Goal: Information Seeking & Learning: Learn about a topic

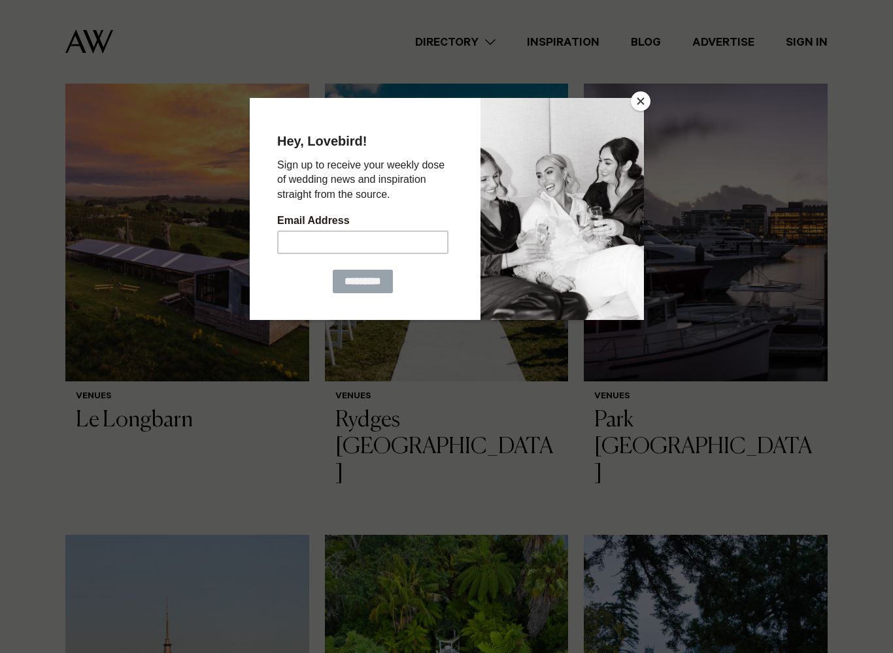
scroll to position [425, 0]
click at [636, 108] on button "Close" at bounding box center [641, 101] width 20 height 20
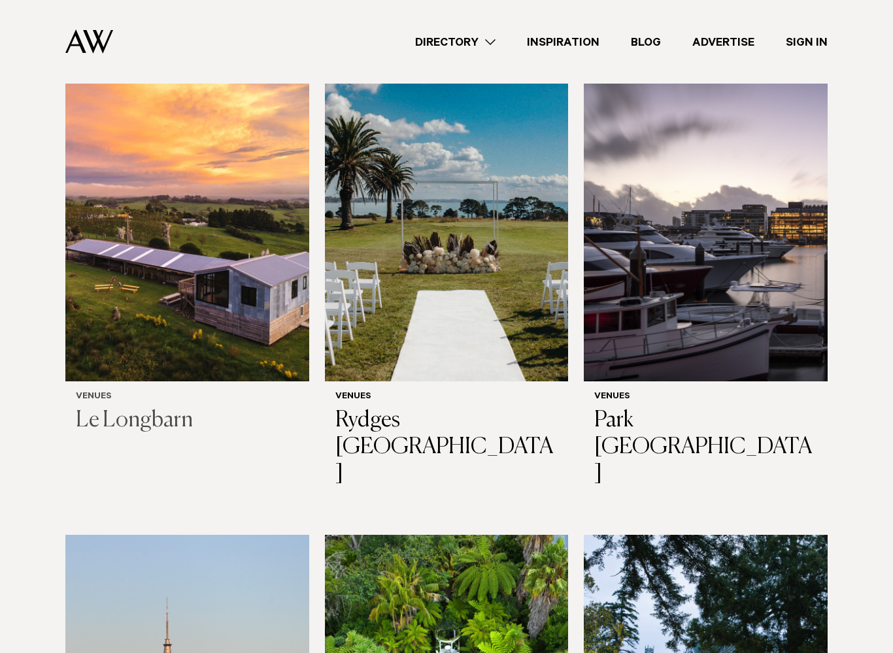
click at [120, 274] on img at bounding box center [187, 218] width 244 height 327
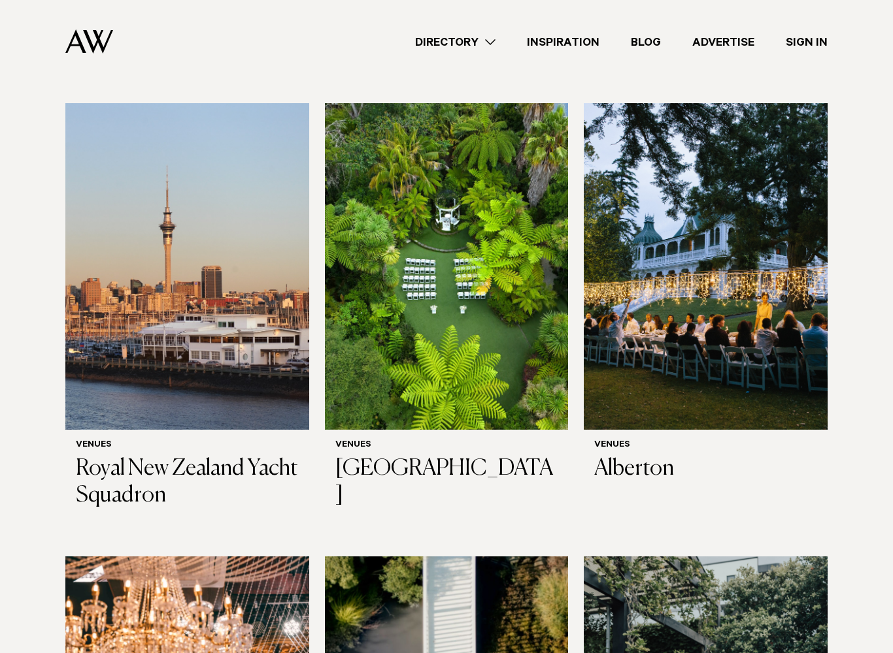
scroll to position [857, 0]
click at [632, 457] on h3 "Alberton" at bounding box center [705, 470] width 223 height 27
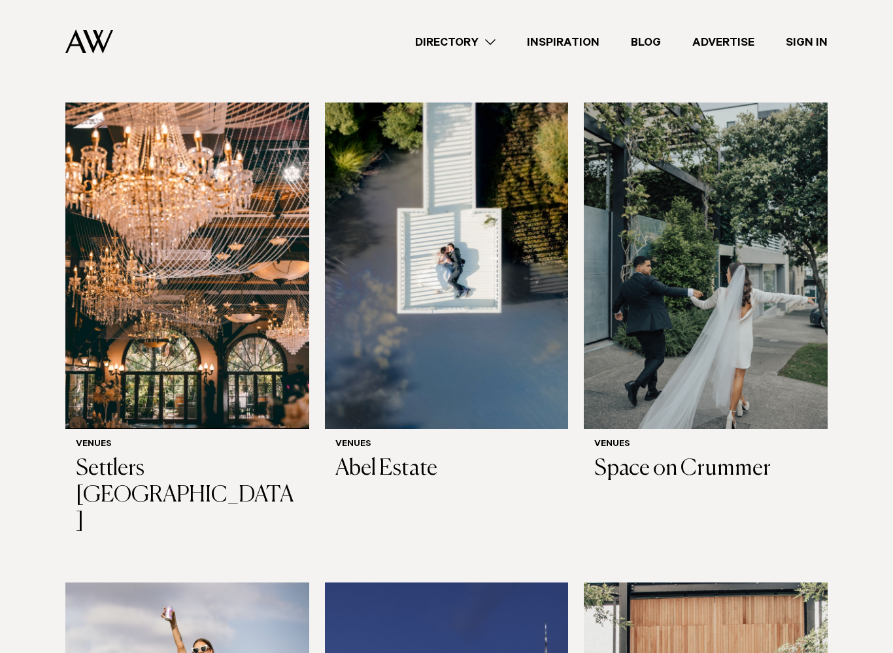
scroll to position [1227, 0]
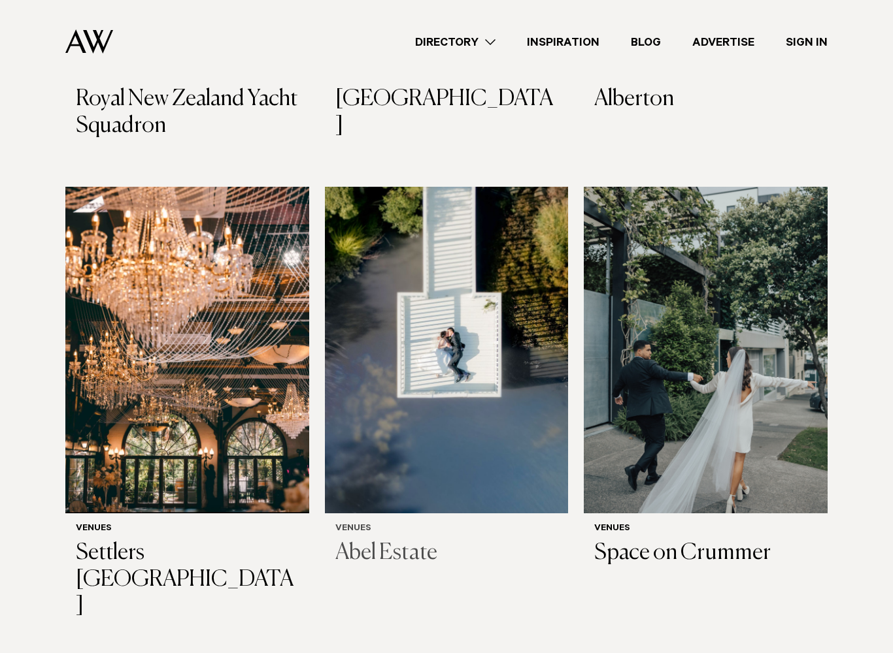
click at [365, 540] on h3 "Abel Estate" at bounding box center [446, 553] width 223 height 27
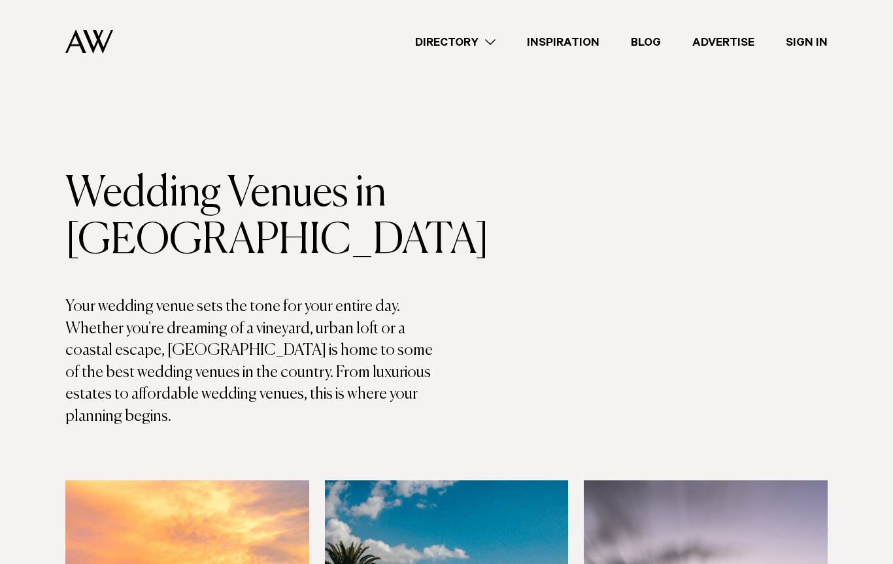
scroll to position [1264, 0]
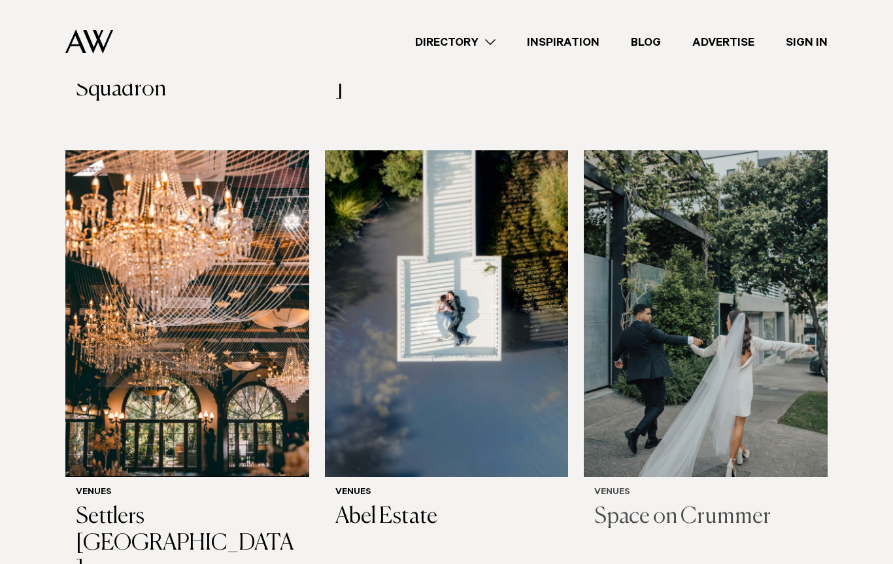
click at [663, 504] on h3 "Space on Crummer" at bounding box center [705, 517] width 223 height 27
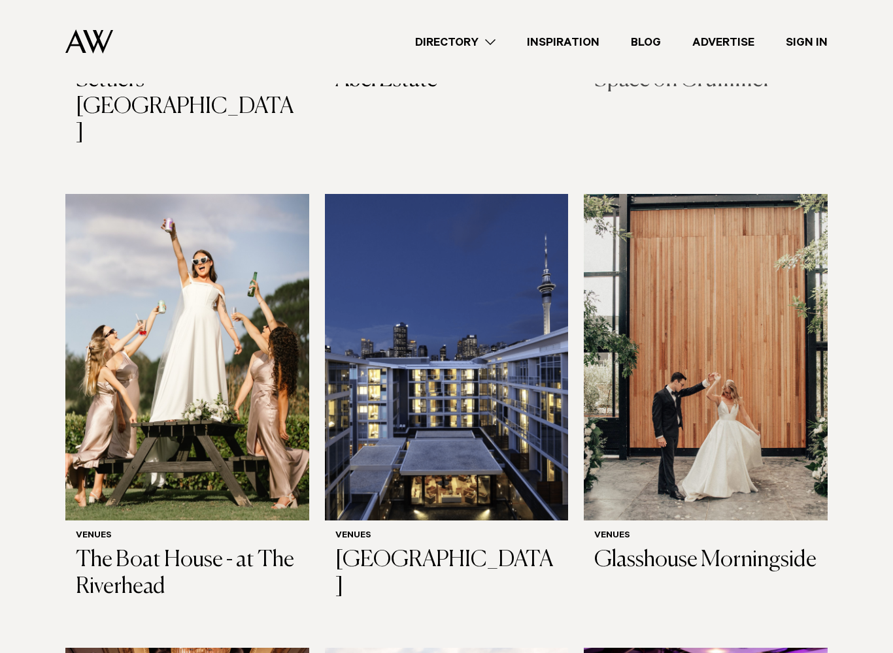
scroll to position [1700, 0]
click at [142, 548] on h3 "The Boat House - at The Riverhead" at bounding box center [187, 575] width 223 height 54
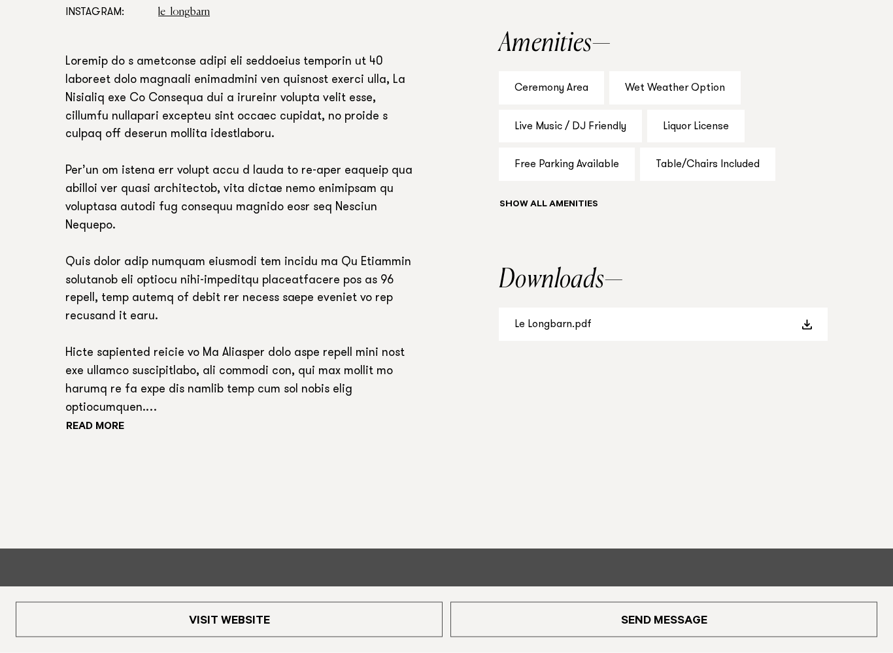
scroll to position [918, 0]
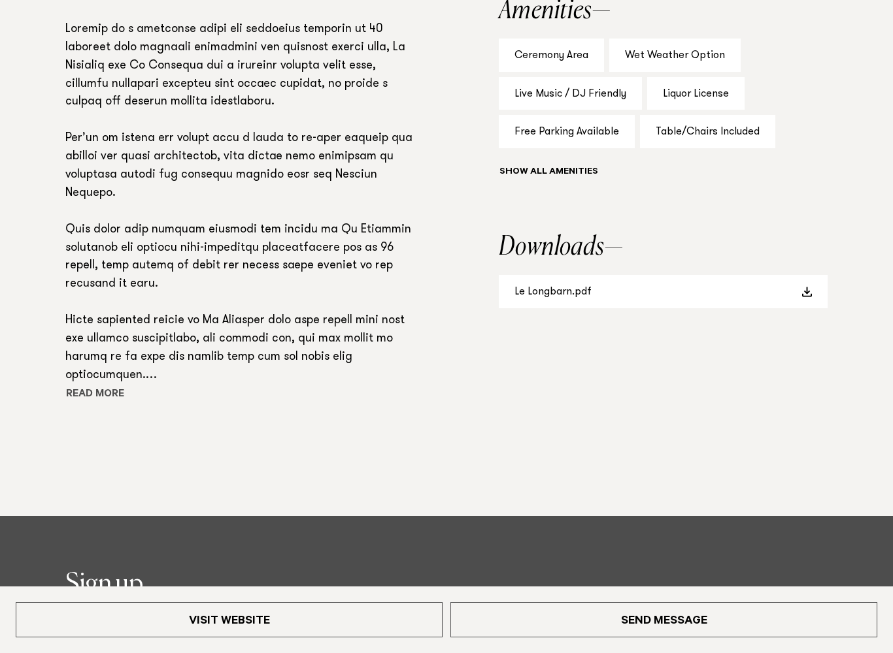
click at [105, 386] on button "Read more" at bounding box center [124, 396] width 118 height 20
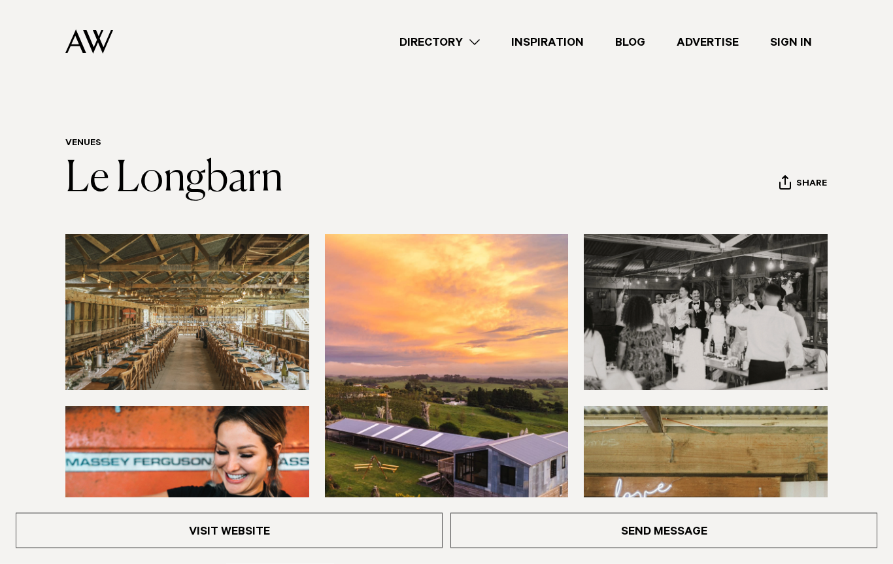
scroll to position [0, 0]
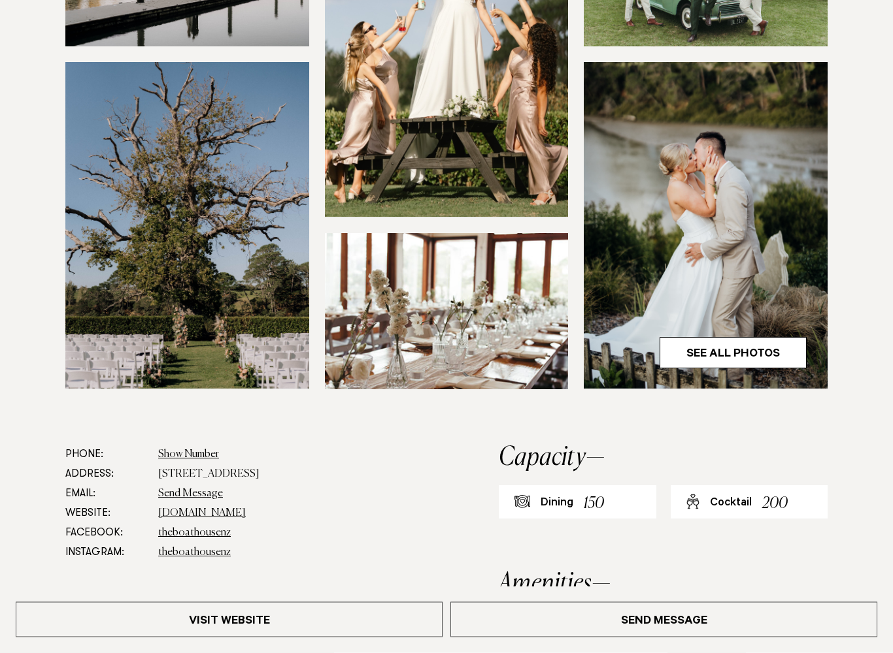
scroll to position [392, 0]
click at [726, 361] on link "See All Photos" at bounding box center [732, 352] width 147 height 31
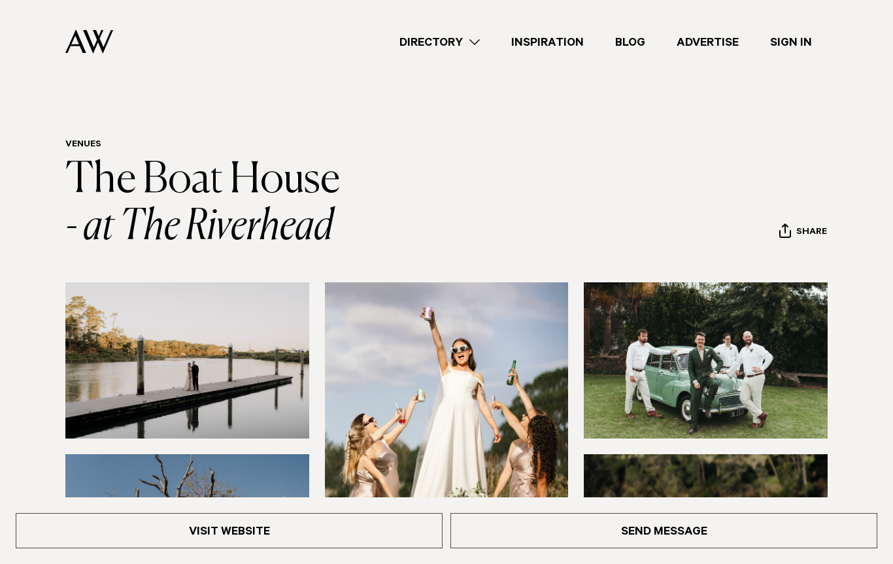
click at [177, 392] on img at bounding box center [187, 360] width 244 height 156
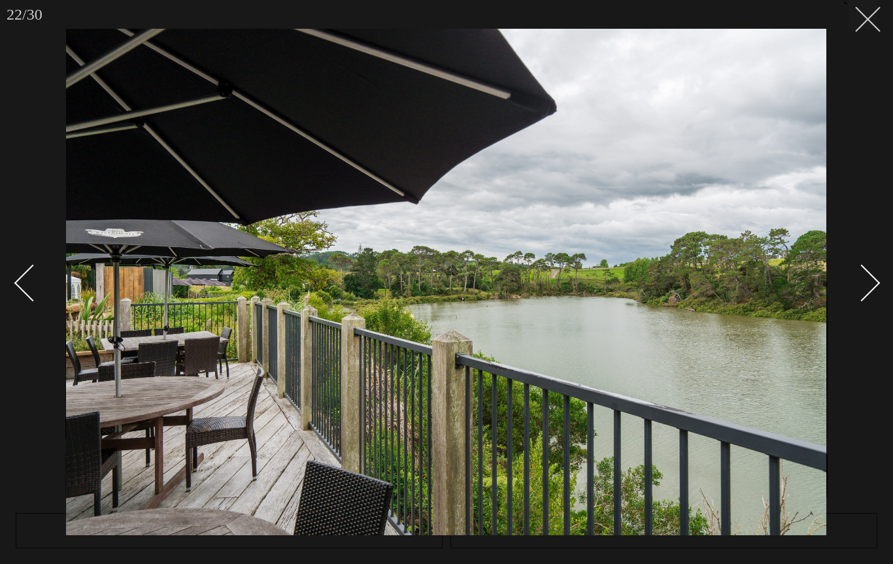
click at [858, 23] on button at bounding box center [862, 14] width 29 height 29
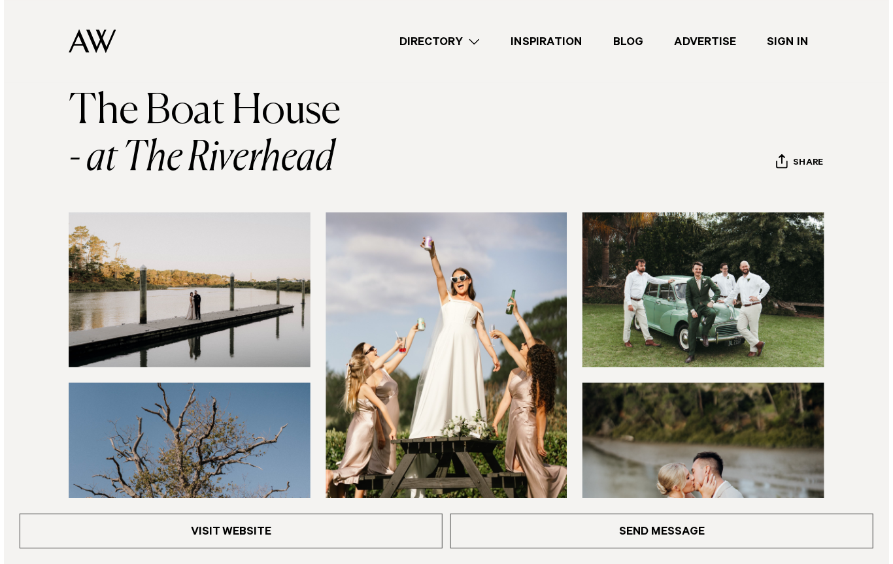
scroll to position [71, 0]
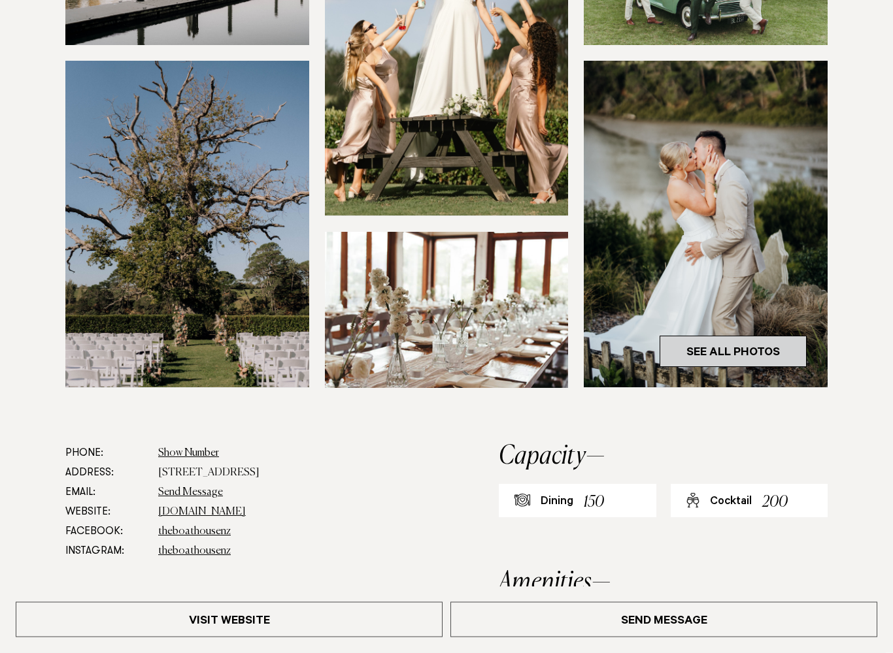
click at [726, 344] on link "See All Photos" at bounding box center [732, 352] width 147 height 31
click at [702, 355] on link "See All Photos" at bounding box center [732, 351] width 147 height 31
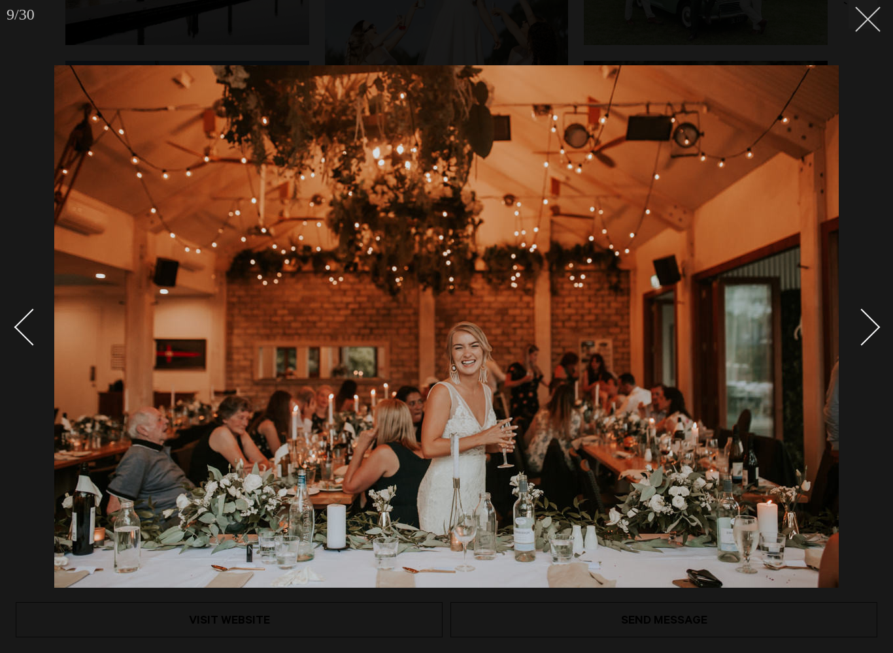
click at [869, 24] on button at bounding box center [862, 14] width 29 height 29
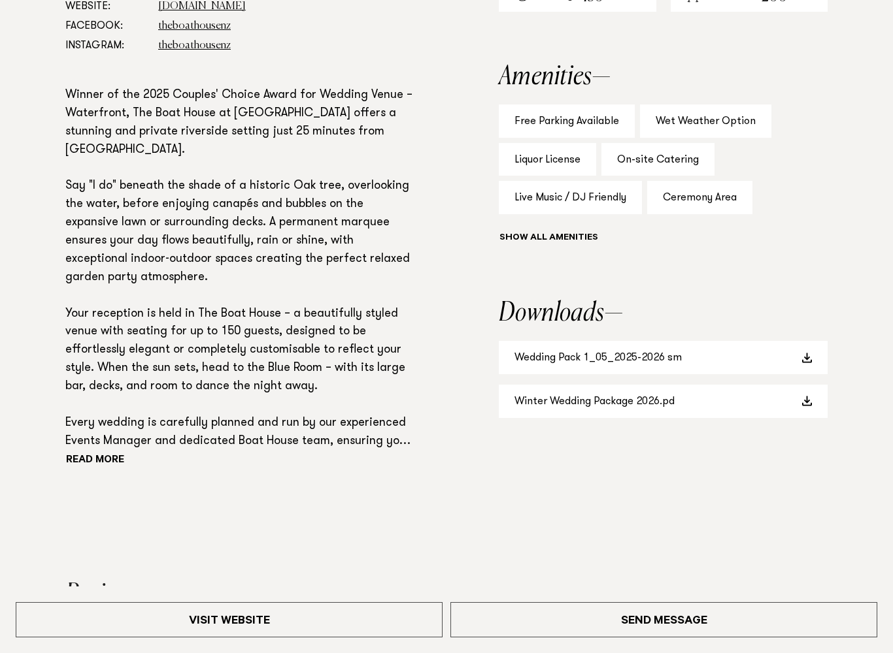
scroll to position [900, 0]
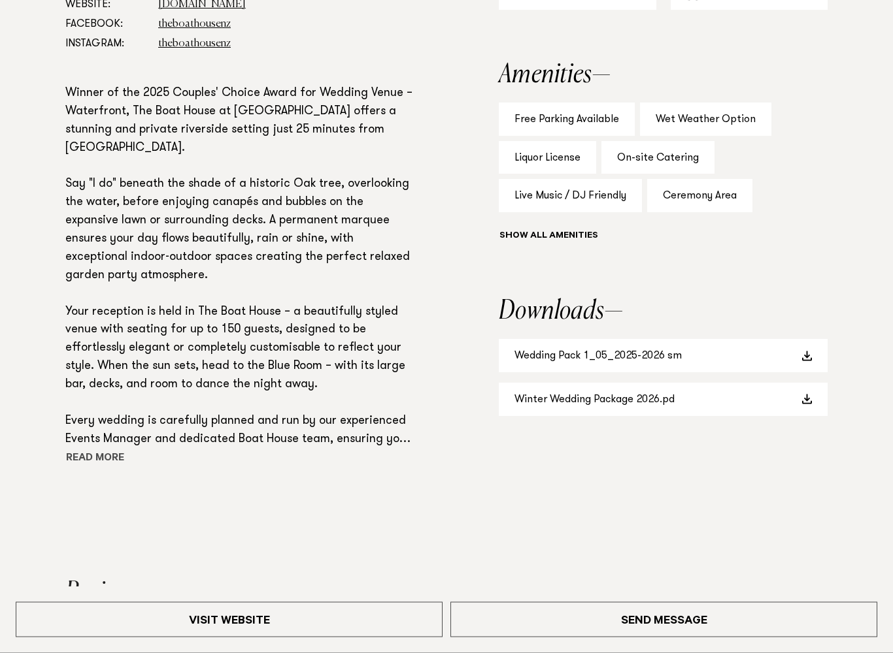
click at [90, 452] on button "Read more" at bounding box center [124, 460] width 118 height 20
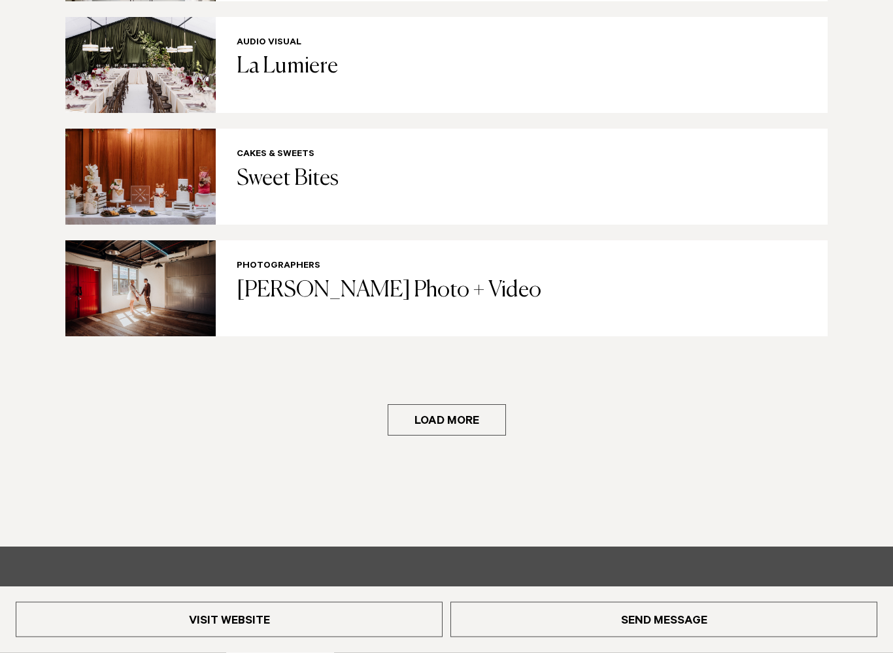
scroll to position [2746, 0]
click at [444, 404] on button "Load more" at bounding box center [446, 419] width 118 height 31
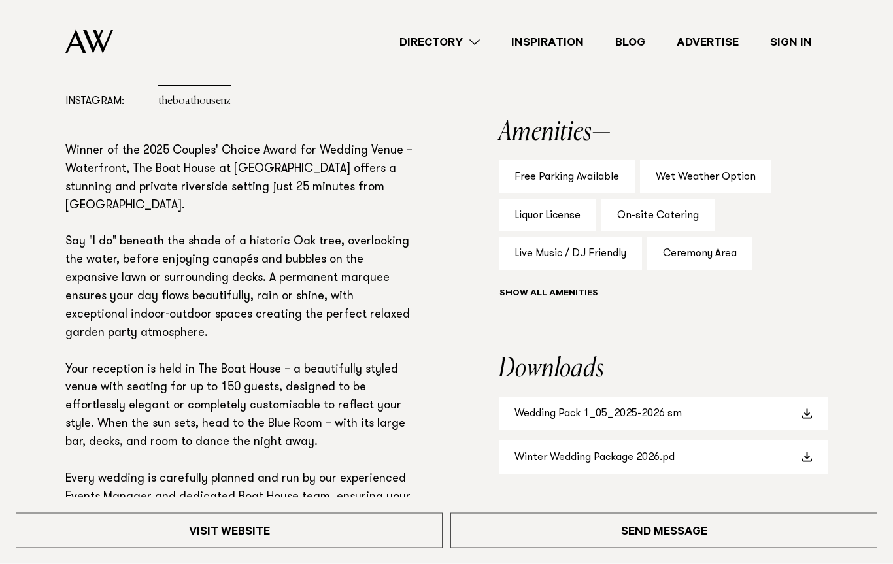
scroll to position [844, 0]
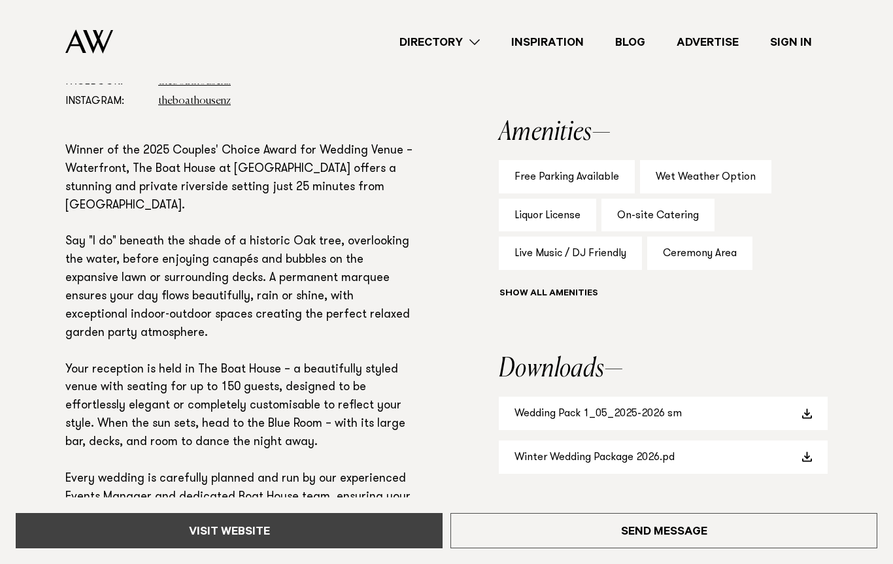
click at [231, 534] on link "Visit Website" at bounding box center [229, 530] width 427 height 35
